Goal: Information Seeking & Learning: Learn about a topic

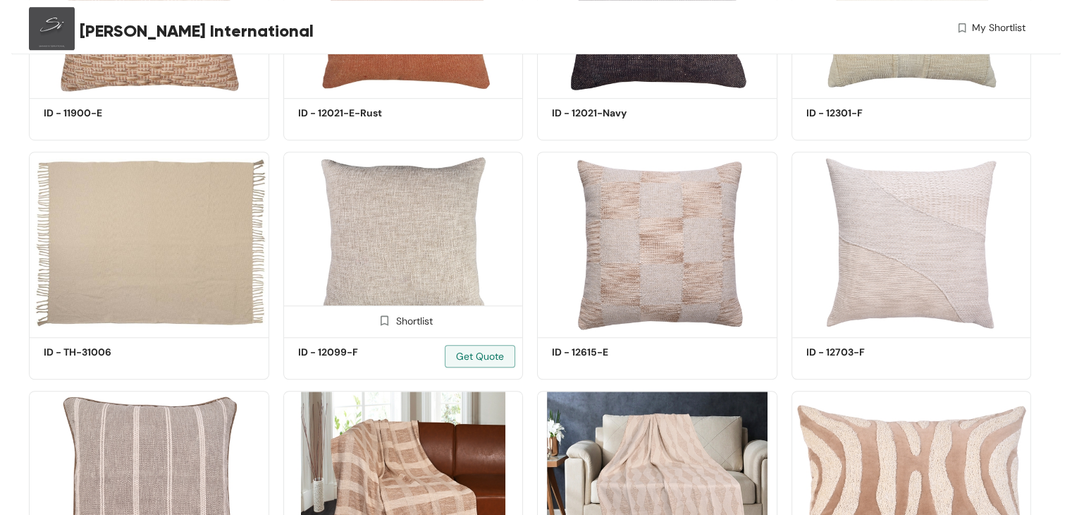
scroll to position [987, 0]
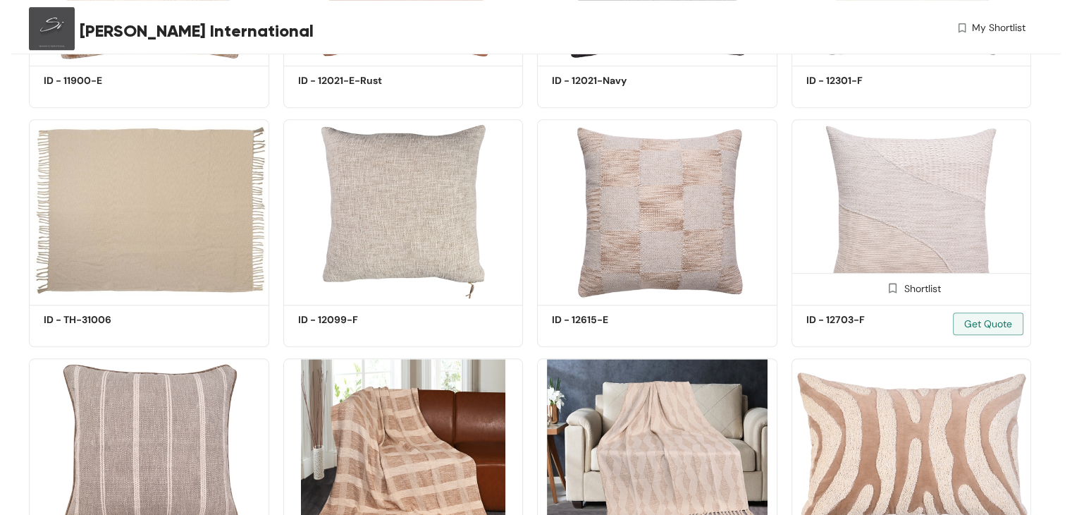
click at [874, 209] on img at bounding box center [912, 209] width 240 height 181
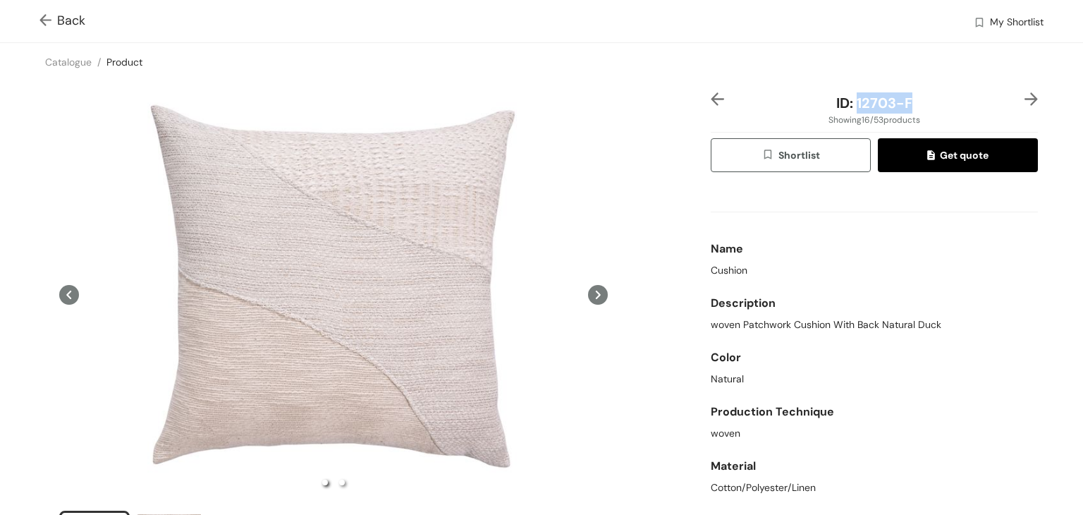
drag, startPoint x: 850, startPoint y: 102, endPoint x: 903, endPoint y: 97, distance: 53.2
click at [903, 97] on div "ID: 12703-F" at bounding box center [874, 102] width 273 height 21
copy span "12703-F"
click at [47, 20] on img at bounding box center [48, 21] width 18 height 15
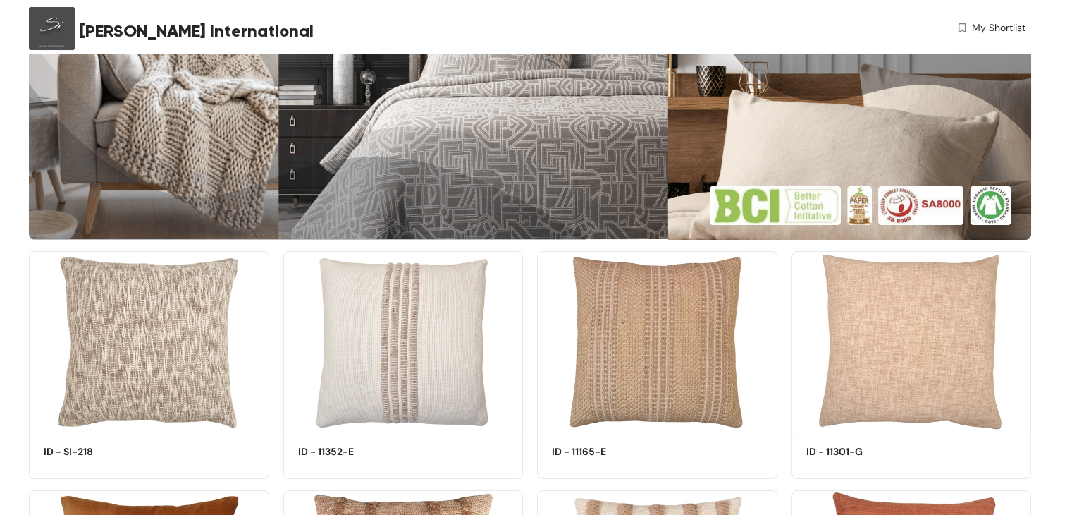
scroll to position [211, 0]
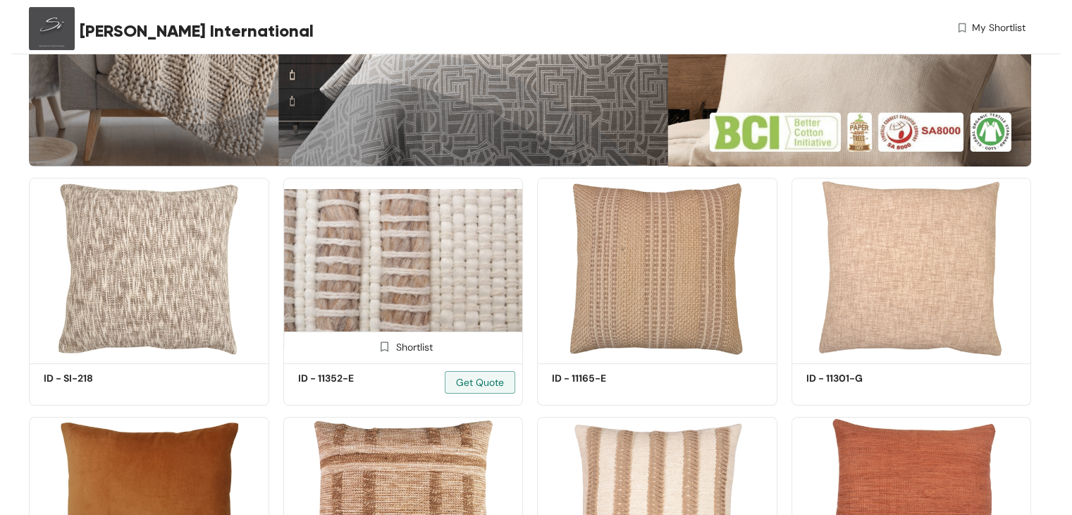
click at [398, 271] on img at bounding box center [403, 268] width 240 height 181
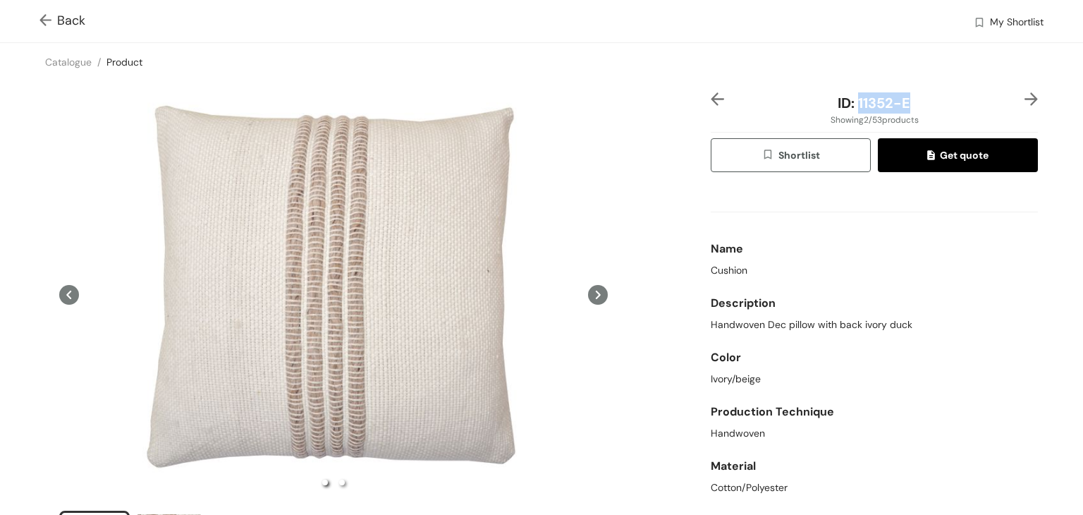
drag, startPoint x: 852, startPoint y: 102, endPoint x: 906, endPoint y: 100, distance: 54.3
click at [906, 100] on div "ID: 11352-E" at bounding box center [874, 102] width 273 height 21
copy span "11352-E"
click at [45, 20] on img at bounding box center [48, 21] width 18 height 15
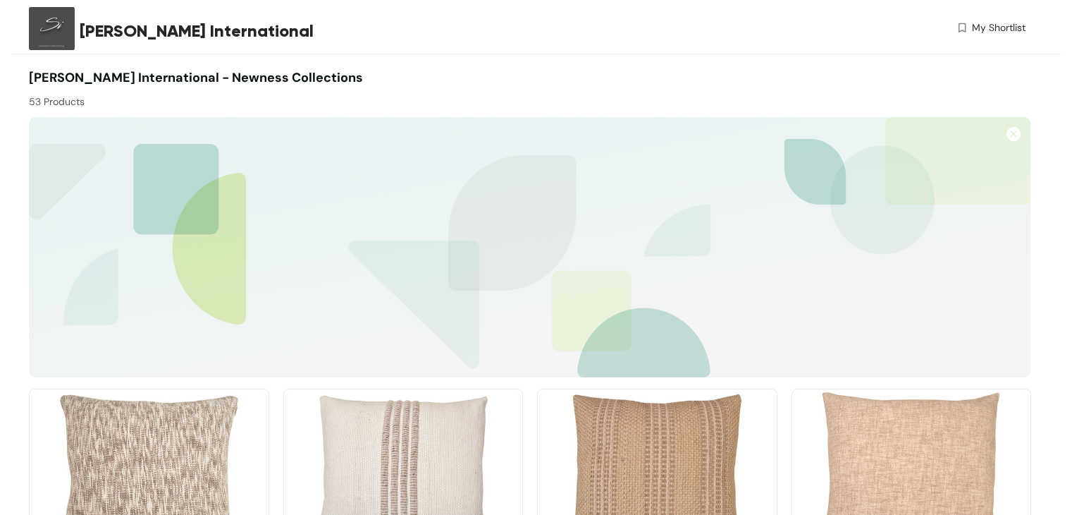
scroll to position [211, 0]
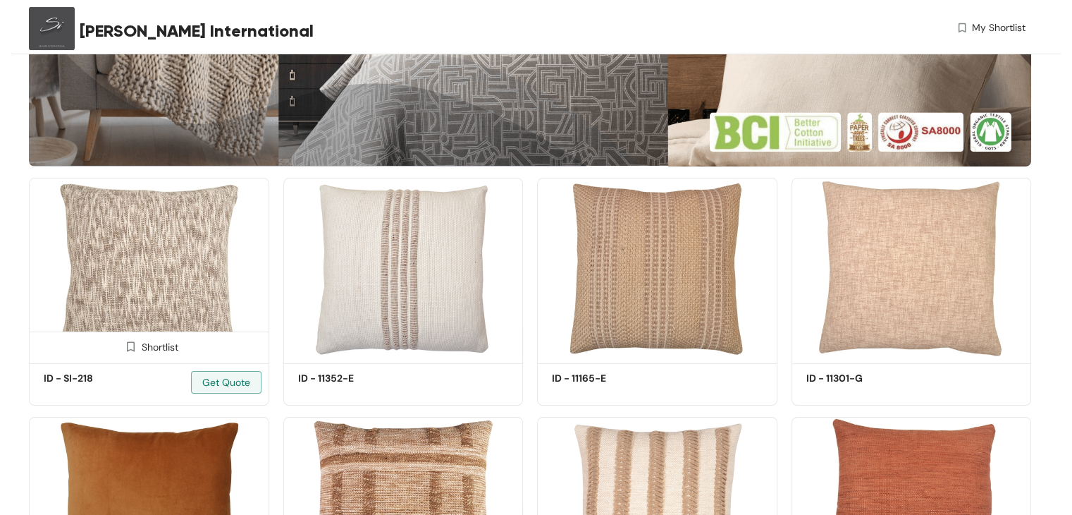
click at [144, 296] on img at bounding box center [149, 268] width 240 height 181
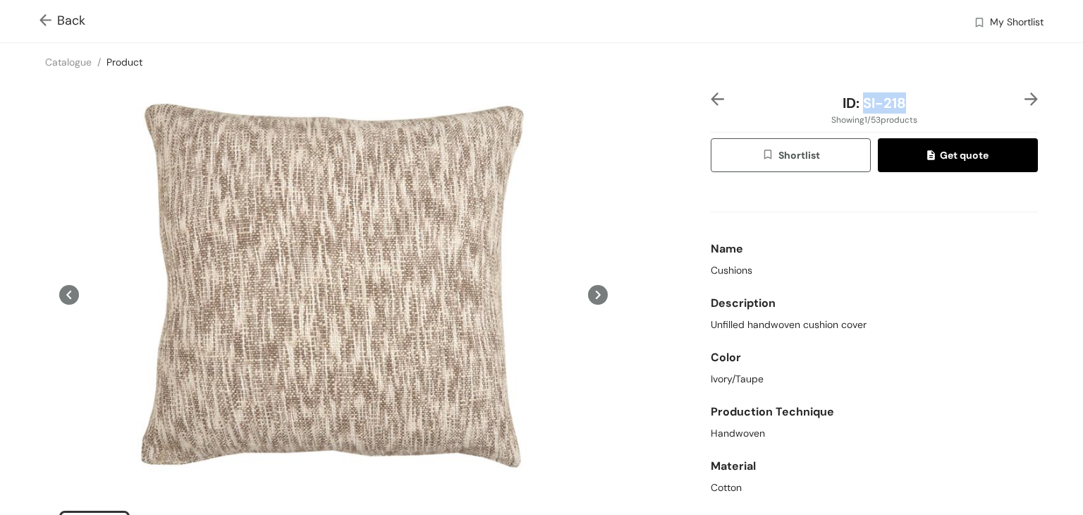
drag, startPoint x: 857, startPoint y: 103, endPoint x: 909, endPoint y: 105, distance: 52.2
click at [909, 105] on div "ID: SI-218" at bounding box center [874, 102] width 273 height 21
copy span "SI-218"
click at [47, 18] on img at bounding box center [48, 21] width 18 height 15
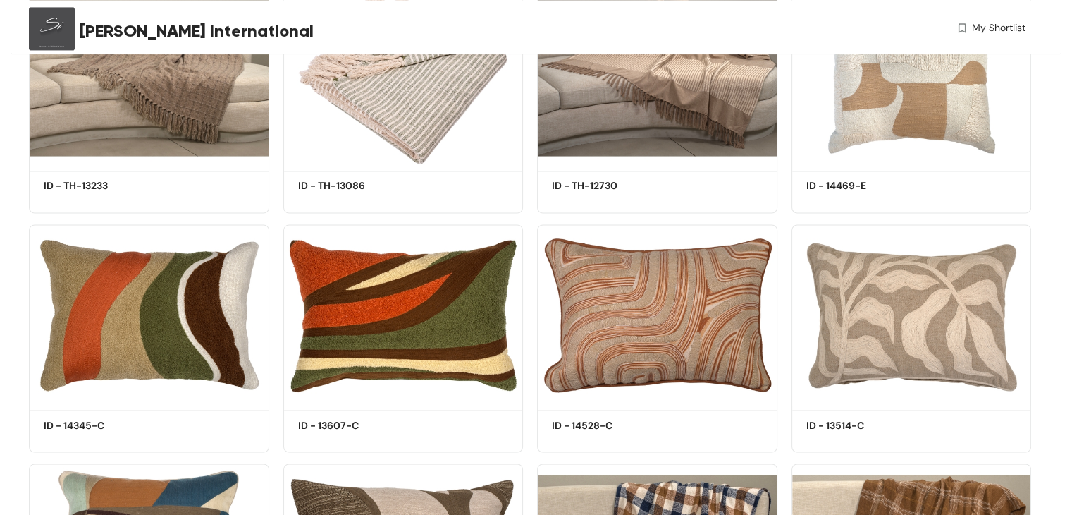
scroll to position [2326, 0]
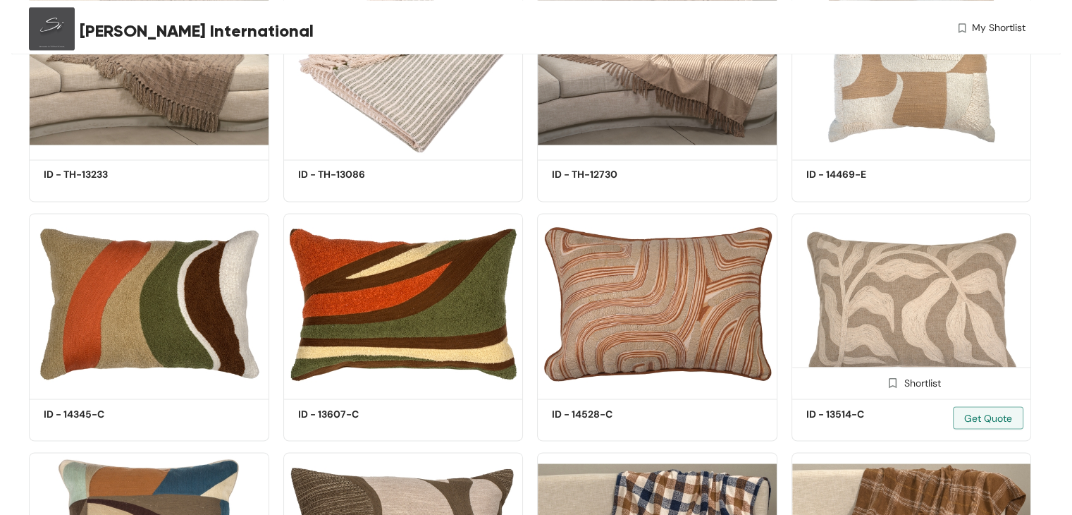
click at [891, 305] on img at bounding box center [912, 303] width 240 height 181
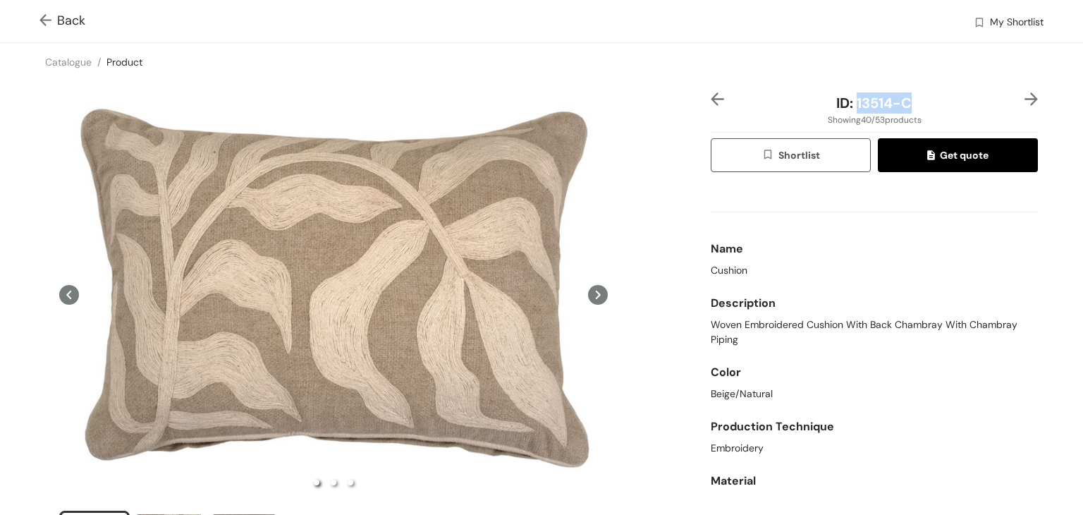
drag, startPoint x: 849, startPoint y: 100, endPoint x: 899, endPoint y: 99, distance: 50.1
click at [899, 99] on span "ID: 13514-C" at bounding box center [873, 103] width 75 height 18
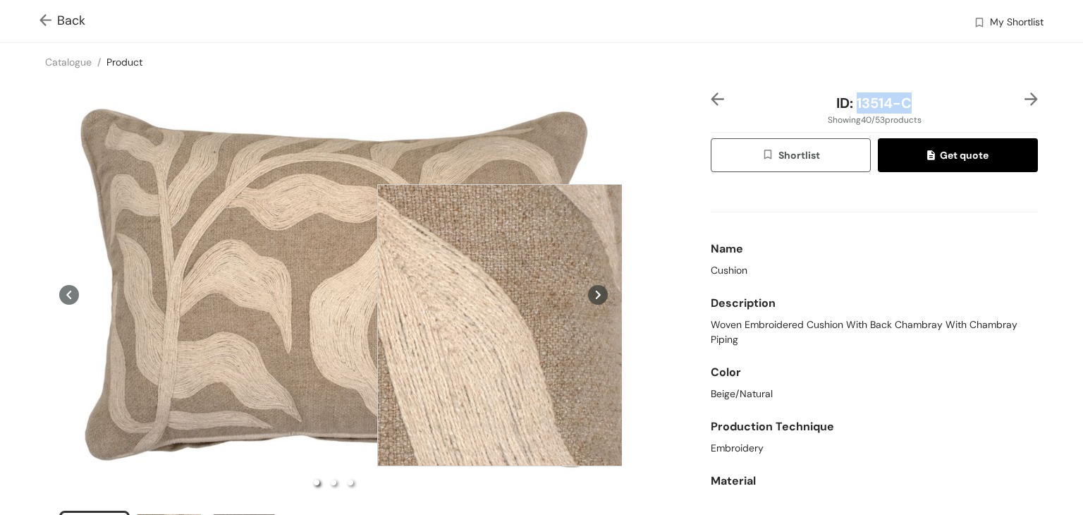
copy span "13514-C"
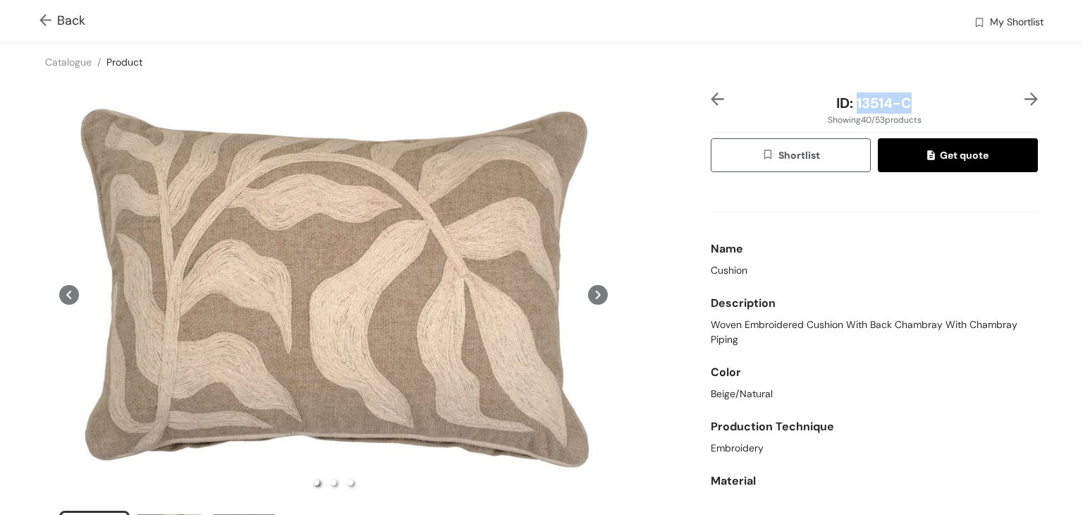
click at [42, 16] on img at bounding box center [48, 21] width 18 height 15
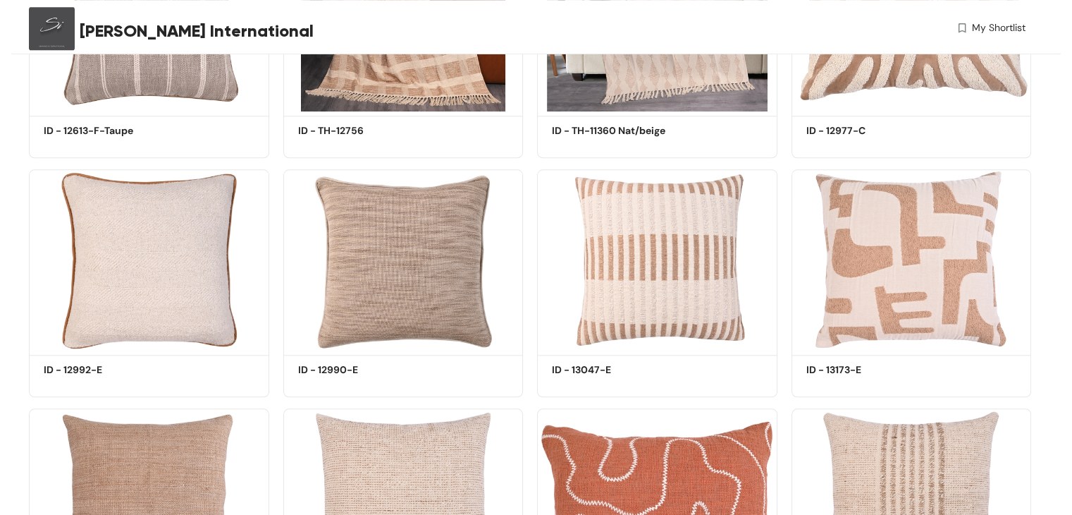
scroll to position [1410, 0]
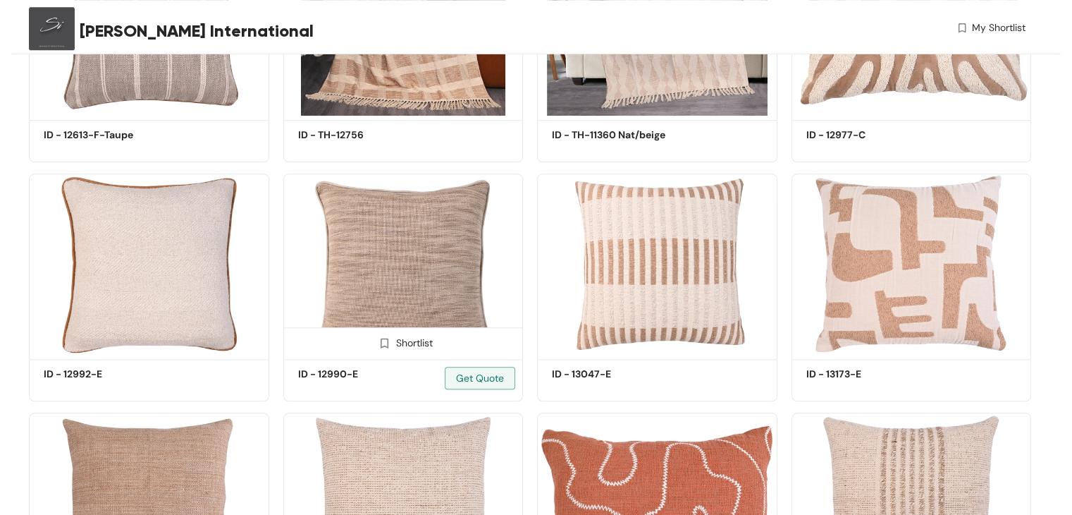
click at [377, 278] on img at bounding box center [403, 263] width 240 height 181
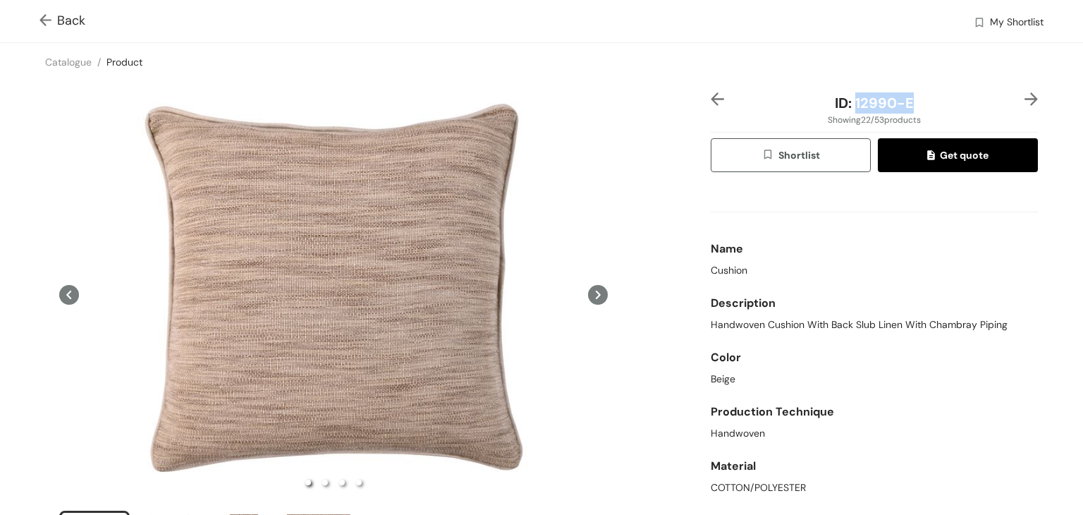
drag, startPoint x: 846, startPoint y: 99, endPoint x: 911, endPoint y: 108, distance: 65.5
click at [911, 108] on div "ID: 12990-E" at bounding box center [874, 102] width 273 height 21
copy span "12990-E"
click at [49, 18] on img at bounding box center [48, 21] width 18 height 15
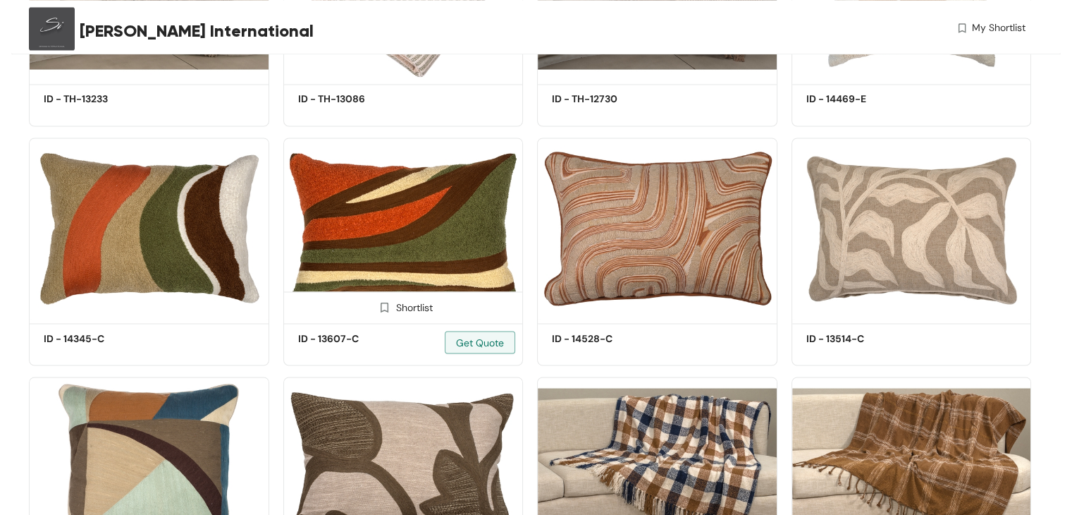
scroll to position [2538, 0]
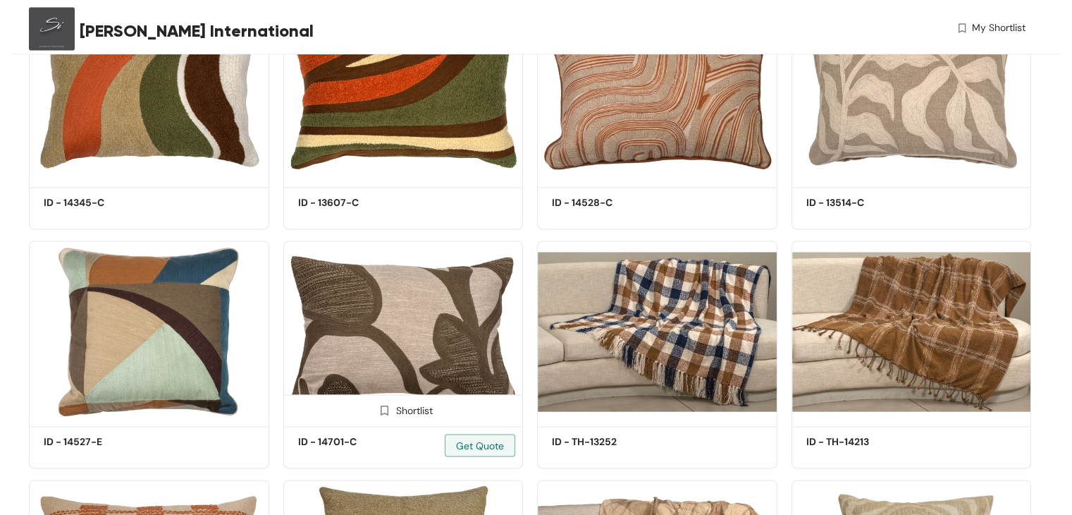
click at [420, 313] on img at bounding box center [403, 330] width 240 height 181
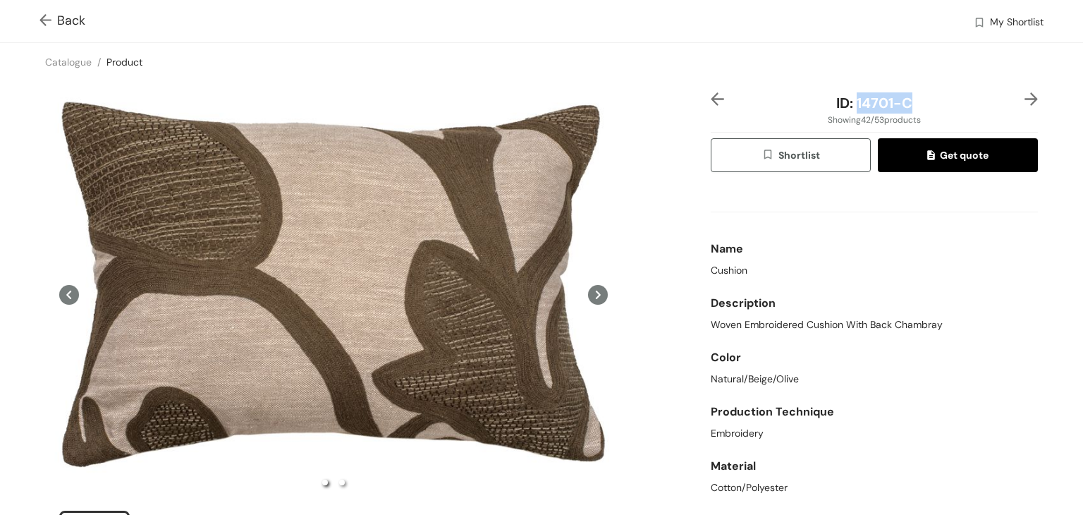
drag, startPoint x: 849, startPoint y: 102, endPoint x: 909, endPoint y: 102, distance: 60.6
click at [909, 102] on div "ID: 14701-C" at bounding box center [874, 102] width 273 height 21
copy span "14701-C"
click at [40, 20] on img at bounding box center [48, 21] width 18 height 15
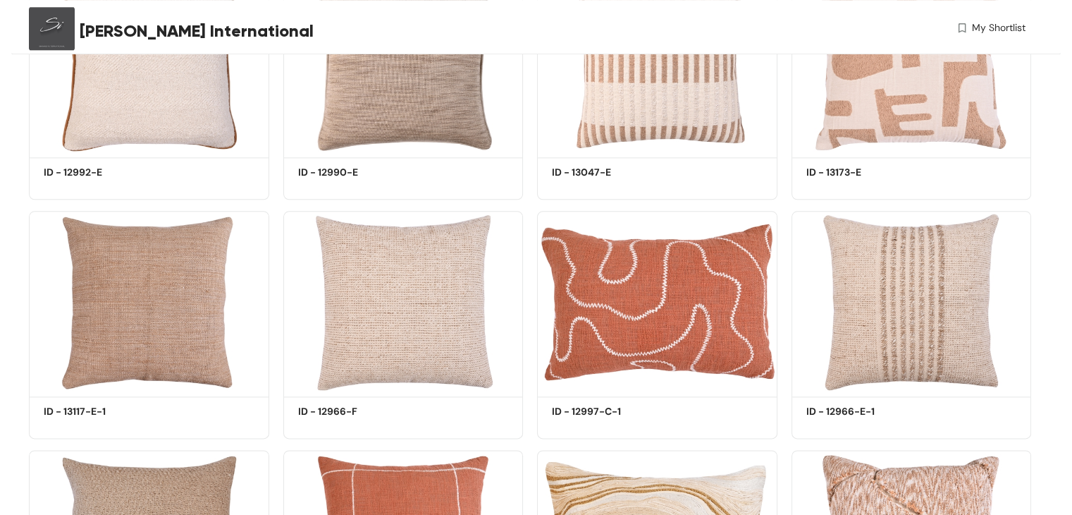
scroll to position [1480, 0]
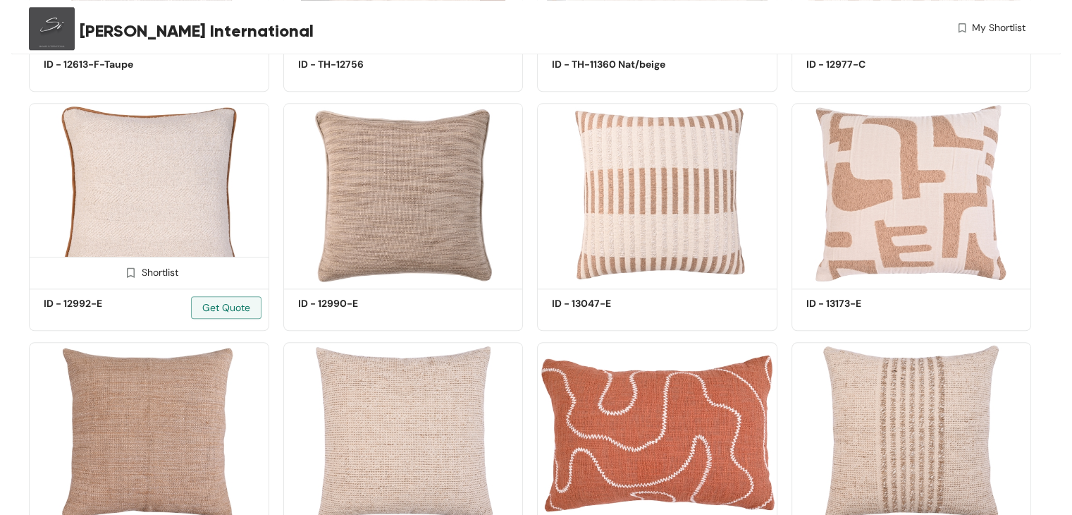
click at [180, 166] on img at bounding box center [149, 193] width 240 height 181
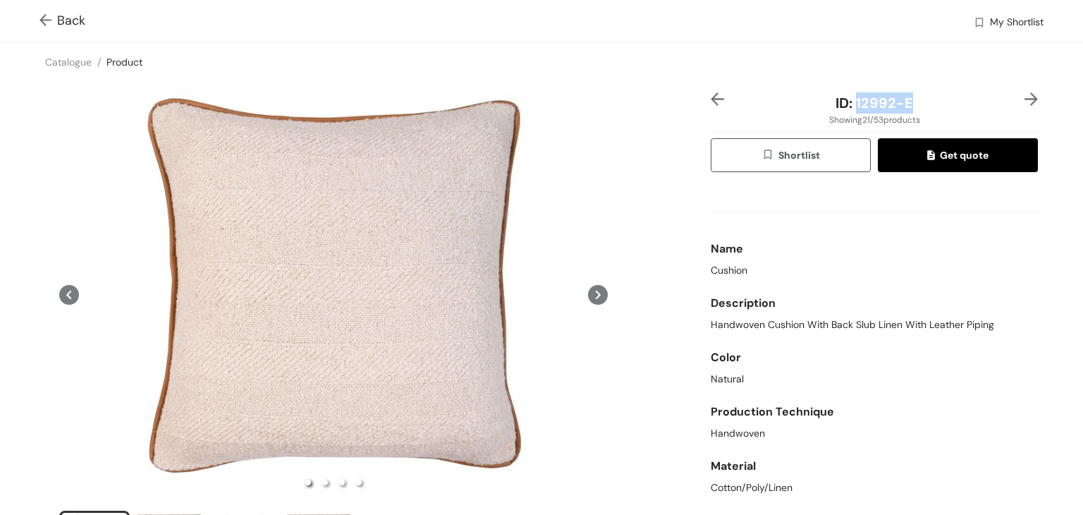
drag, startPoint x: 847, startPoint y: 100, endPoint x: 922, endPoint y: 109, distance: 75.2
click at [922, 109] on div "ID: 12992-E" at bounding box center [874, 102] width 273 height 21
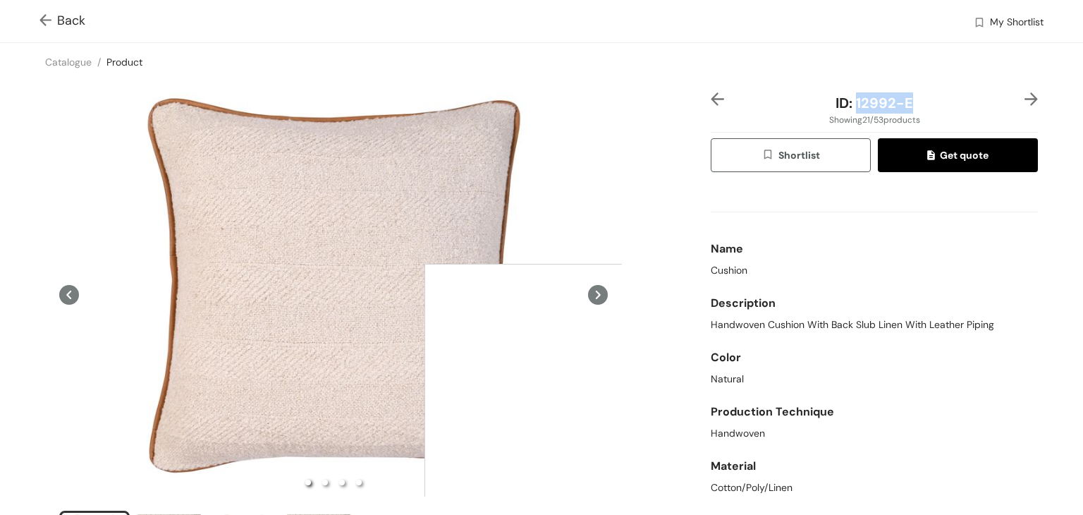
copy span "12992-E"
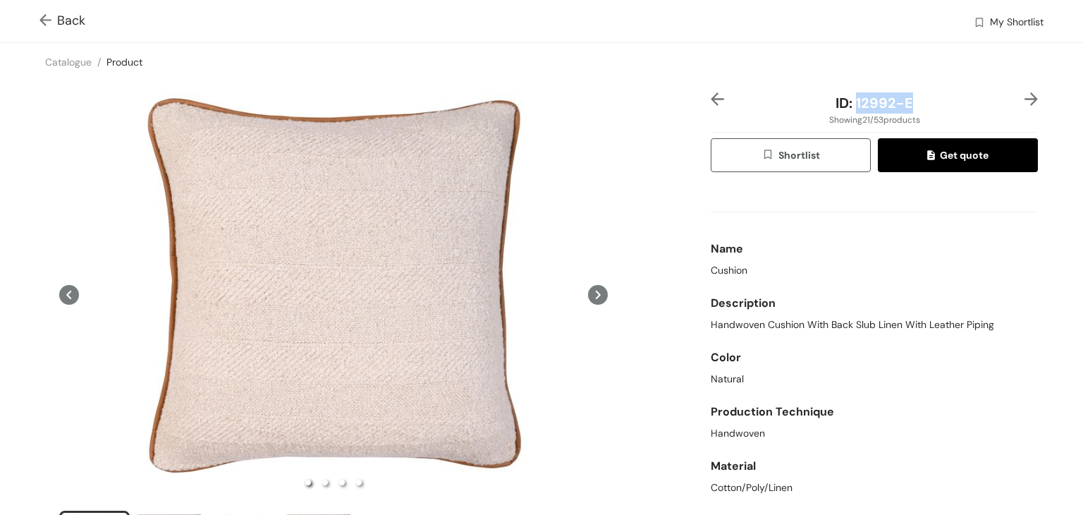
click at [44, 17] on img at bounding box center [48, 21] width 18 height 15
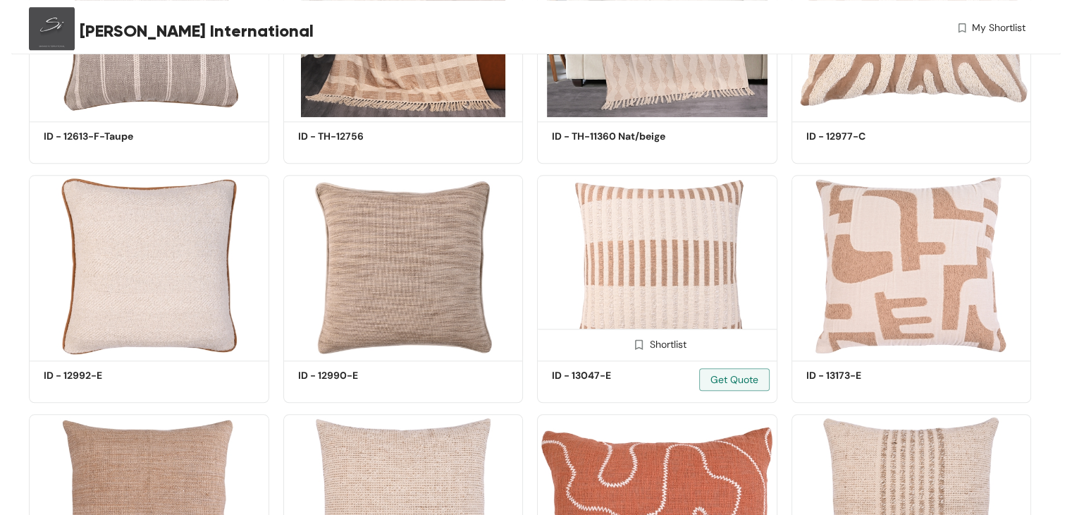
scroll to position [1339, 0]
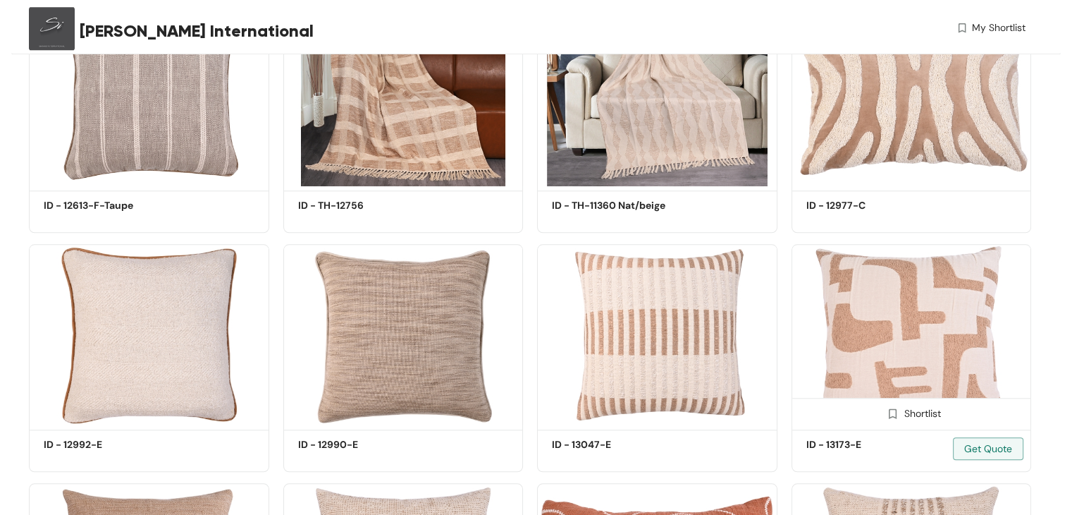
click at [890, 315] on img at bounding box center [912, 334] width 240 height 181
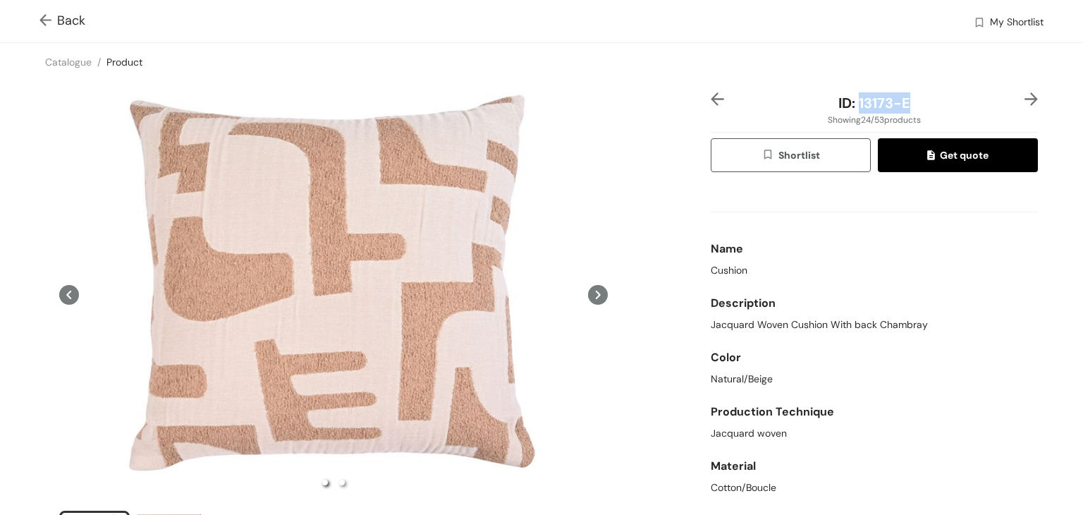
drag, startPoint x: 852, startPoint y: 102, endPoint x: 911, endPoint y: 102, distance: 59.2
click at [911, 102] on div "ID: 13173-E" at bounding box center [874, 102] width 273 height 21
copy span "13173-E"
click at [713, 101] on img at bounding box center [717, 98] width 13 height 13
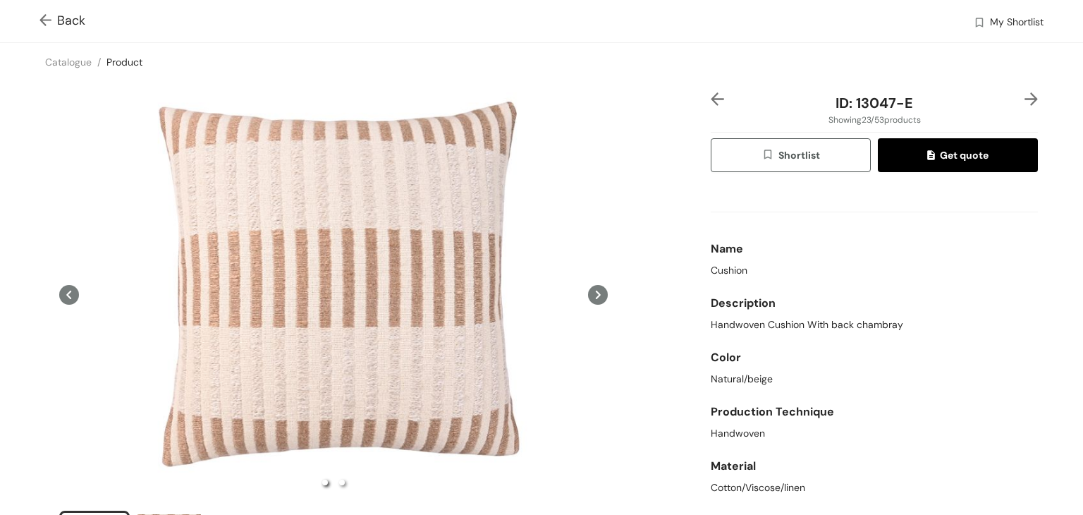
click at [46, 19] on img at bounding box center [48, 21] width 18 height 15
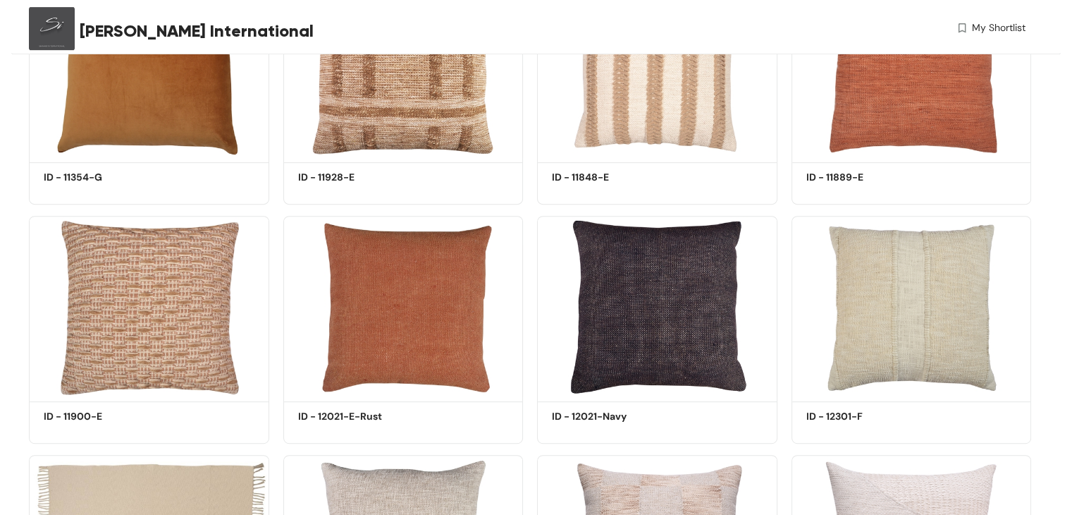
scroll to position [651, 0]
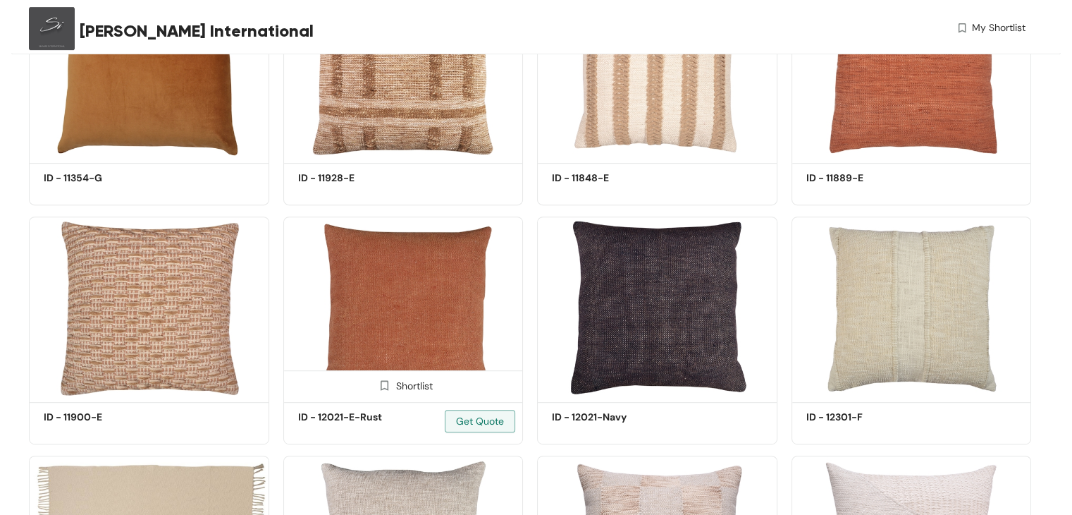
click at [403, 332] on img at bounding box center [403, 306] width 240 height 181
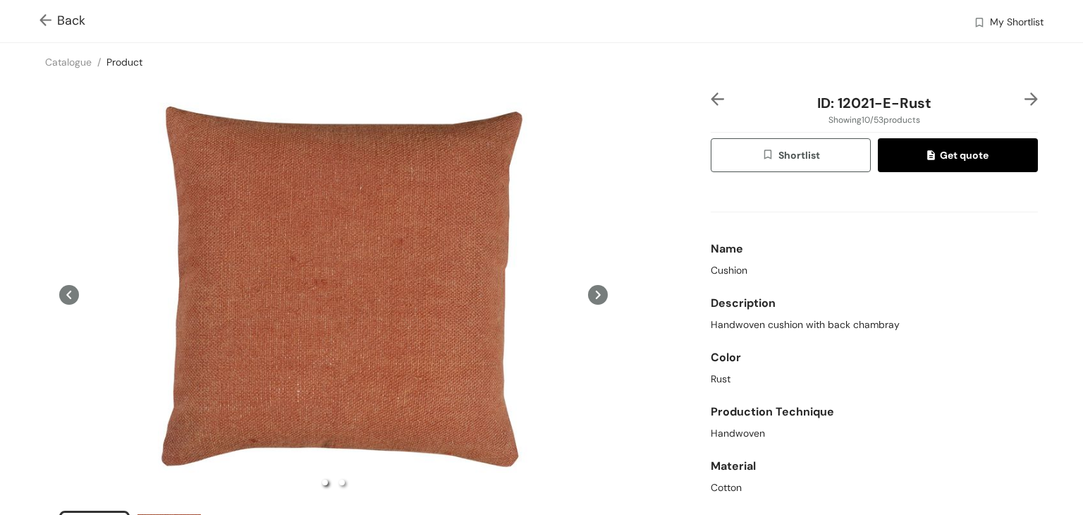
click at [44, 22] on img at bounding box center [48, 21] width 18 height 15
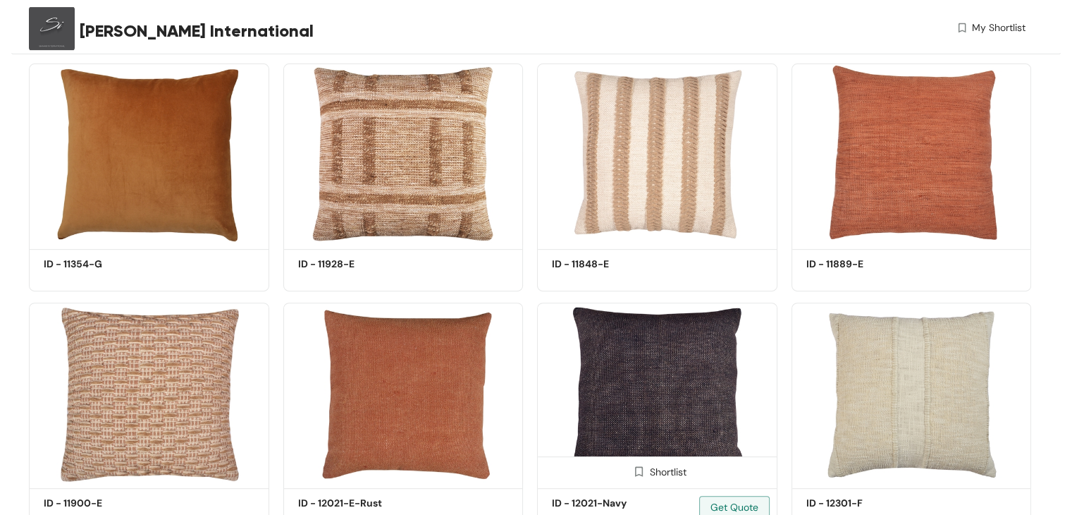
scroll to position [580, 0]
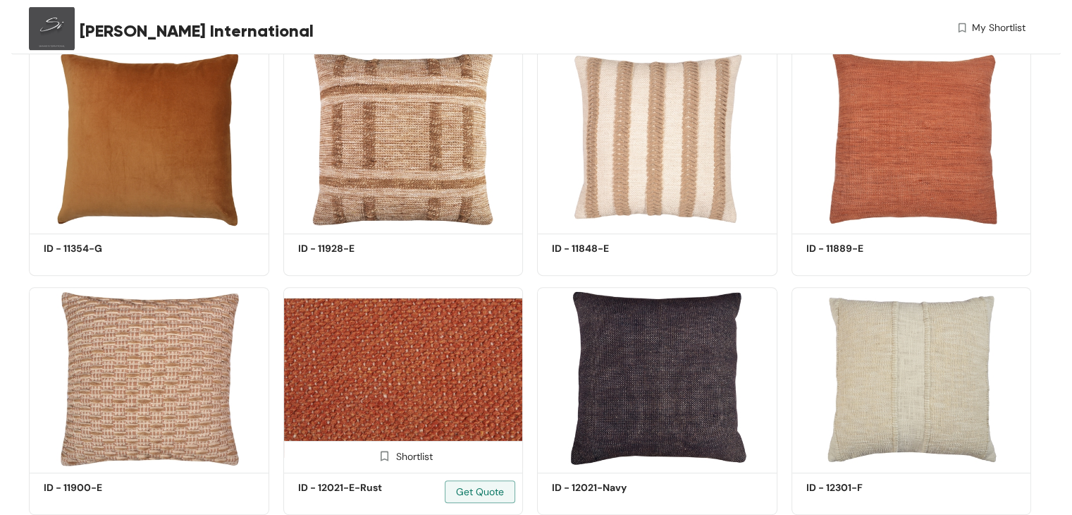
click at [409, 361] on img at bounding box center [403, 377] width 240 height 181
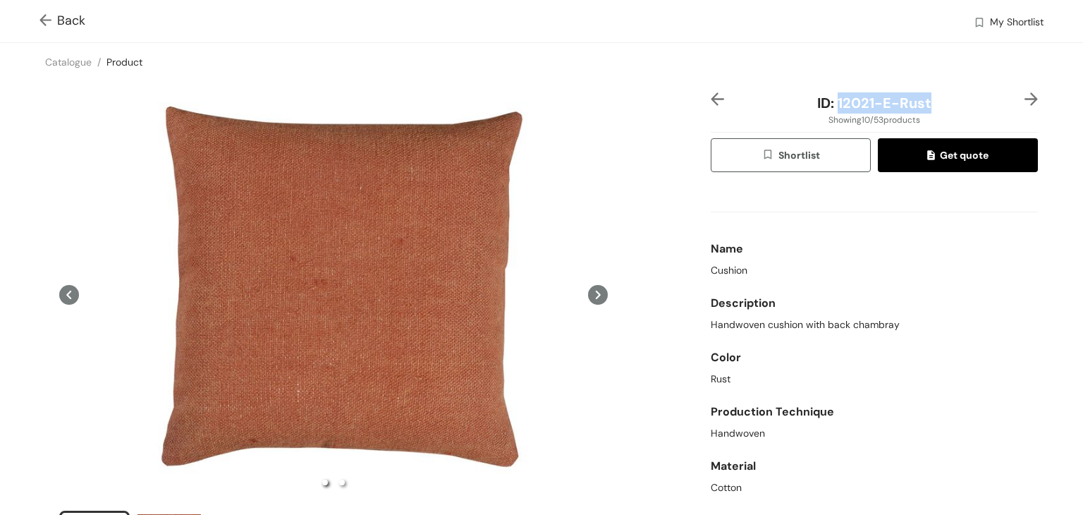
drag, startPoint x: 830, startPoint y: 99, endPoint x: 928, endPoint y: 101, distance: 97.3
click at [928, 101] on div "ID: 12021-E-Rust" at bounding box center [874, 102] width 273 height 21
copy span "12021-E-Rust"
